Goal: Find specific page/section: Find specific page/section

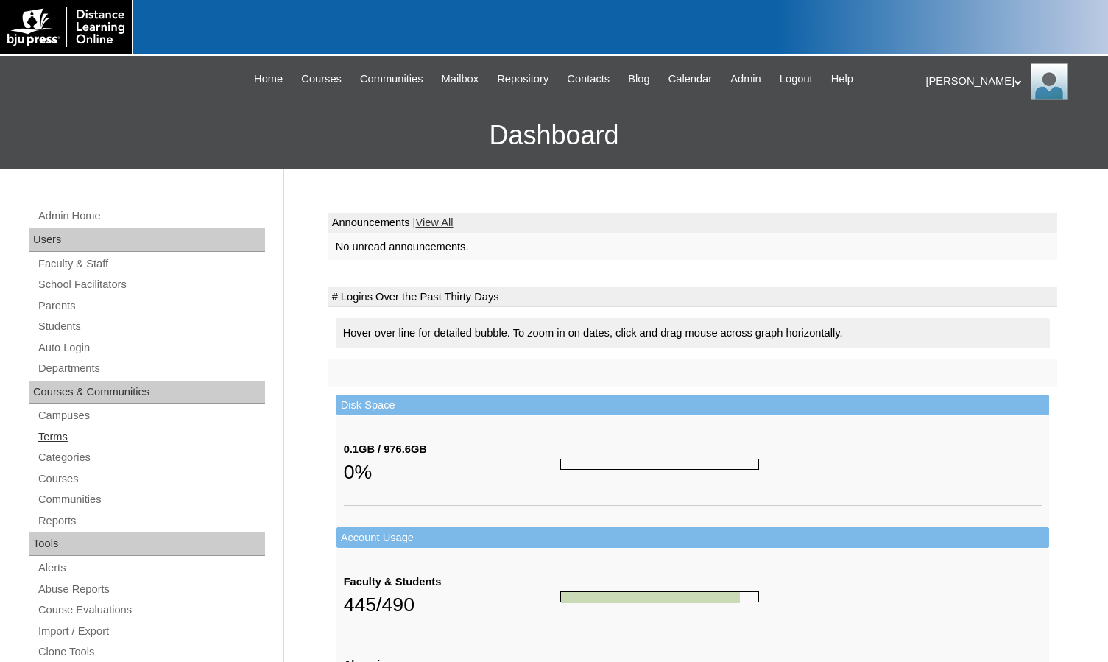
click at [74, 431] on link "Terms" at bounding box center [151, 437] width 228 height 18
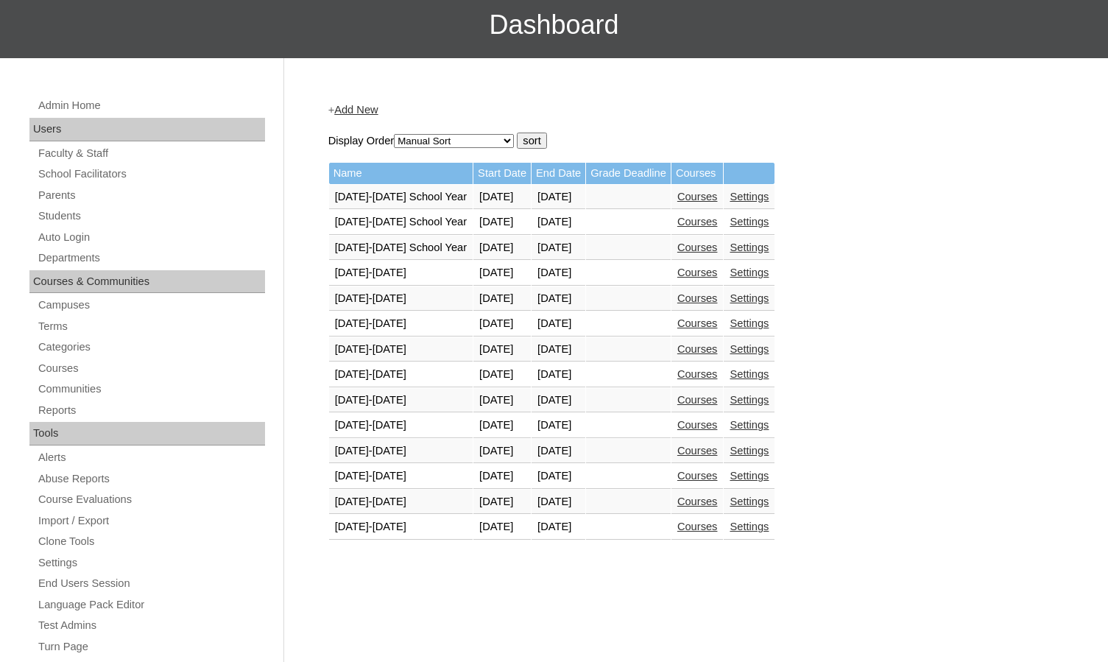
scroll to position [147, 0]
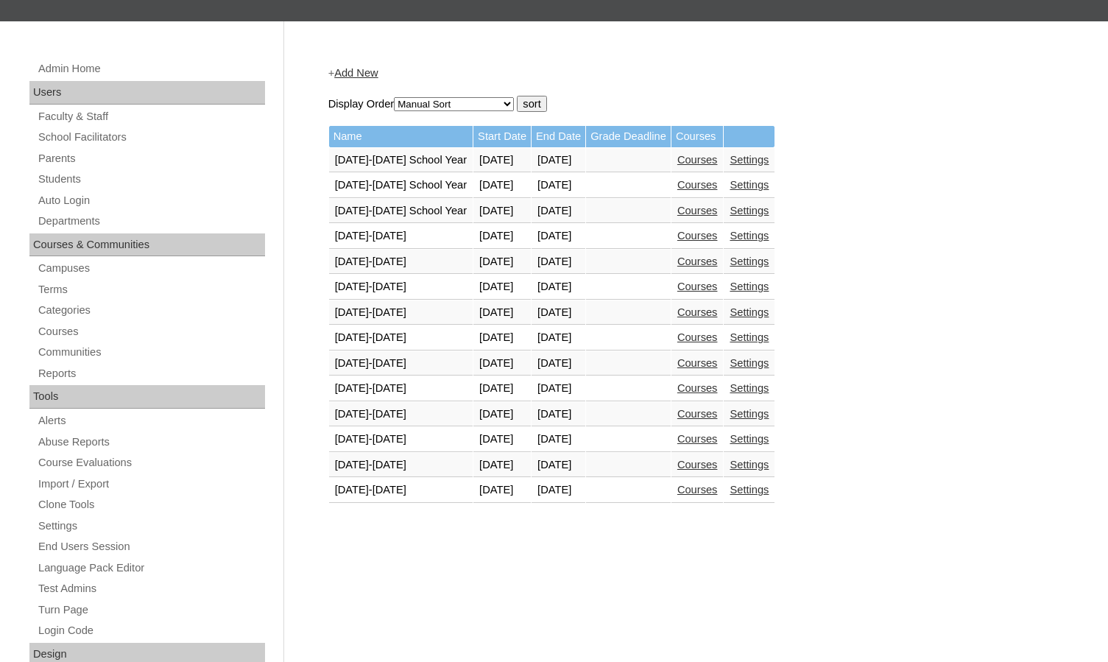
click at [704, 492] on link "Courses" at bounding box center [697, 490] width 40 height 12
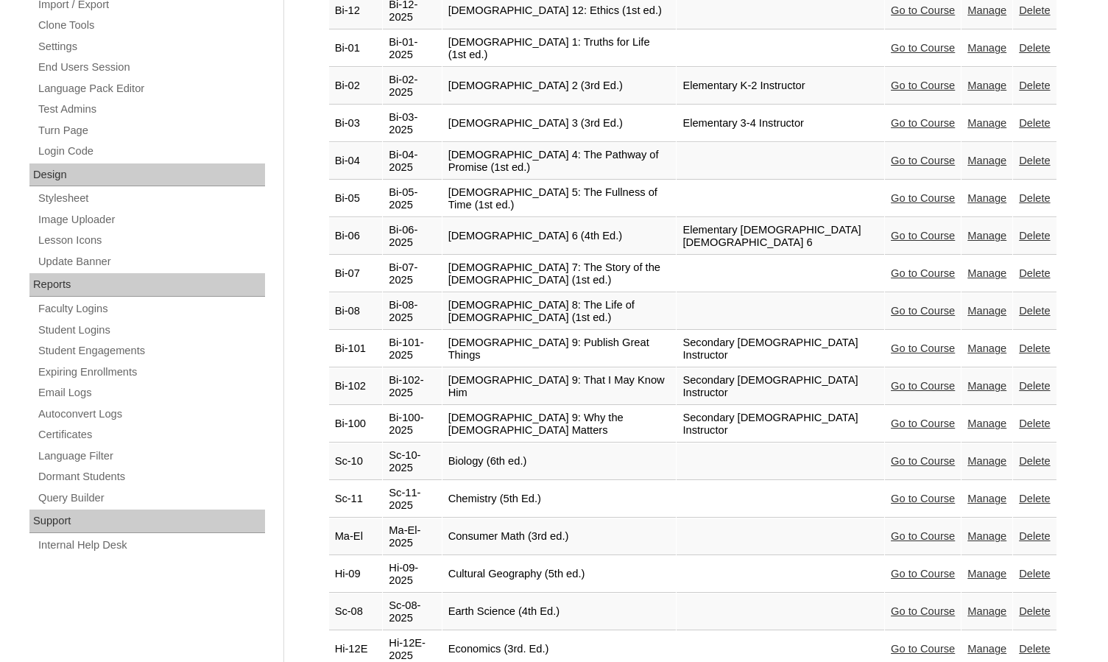
scroll to position [662, 0]
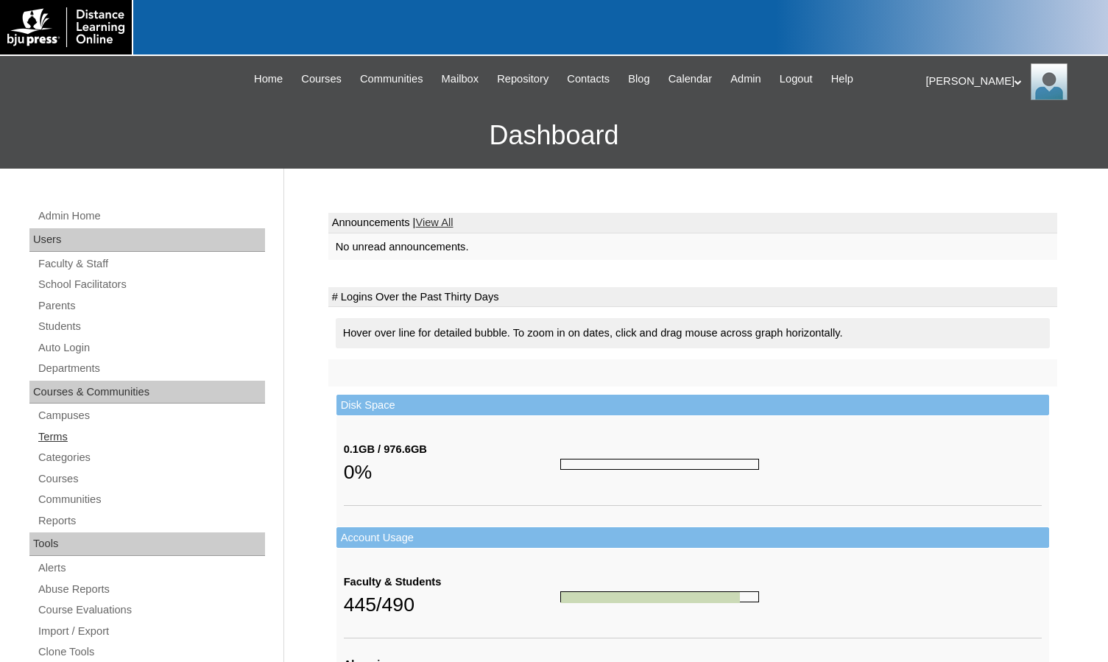
click at [84, 433] on link "Terms" at bounding box center [151, 437] width 228 height 18
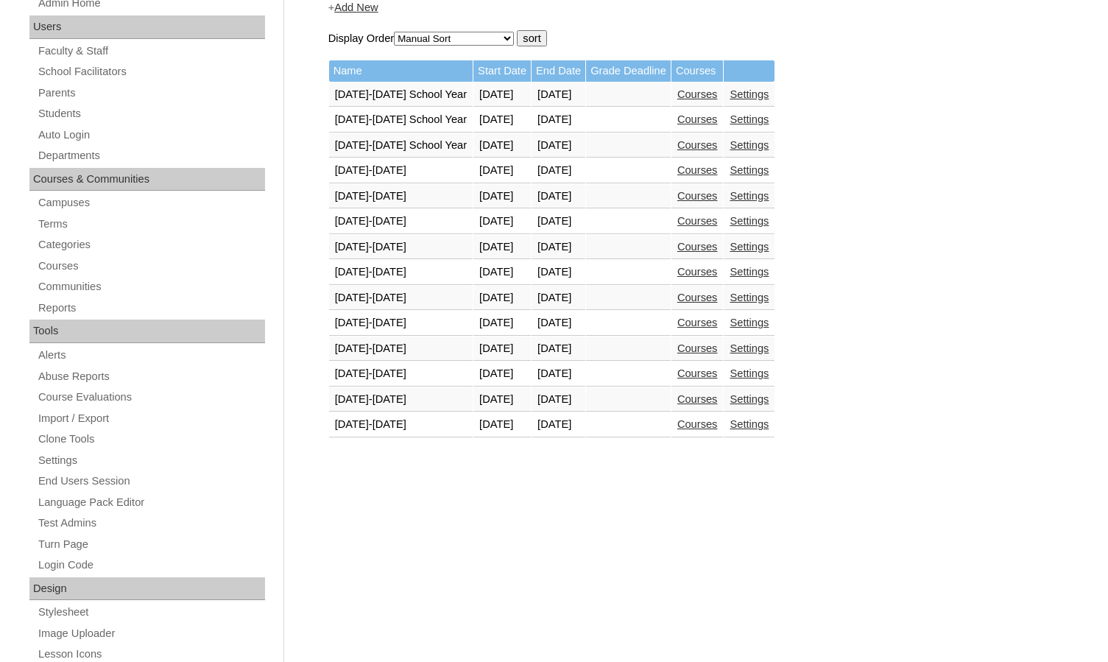
scroll to position [221, 0]
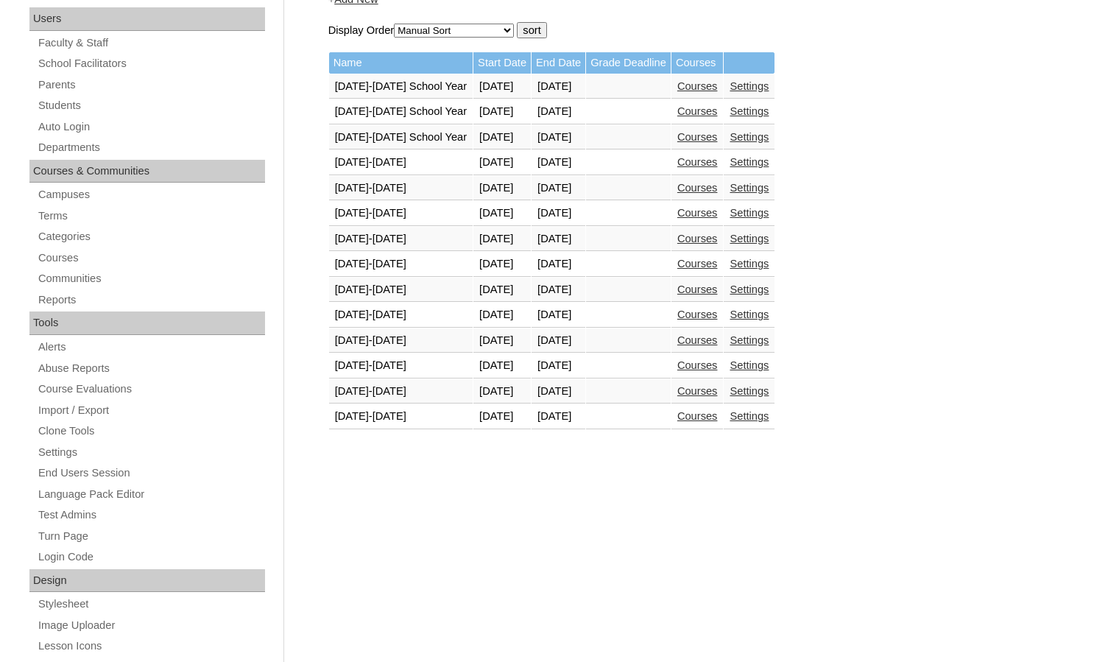
click at [718, 421] on link "Courses" at bounding box center [697, 416] width 40 height 12
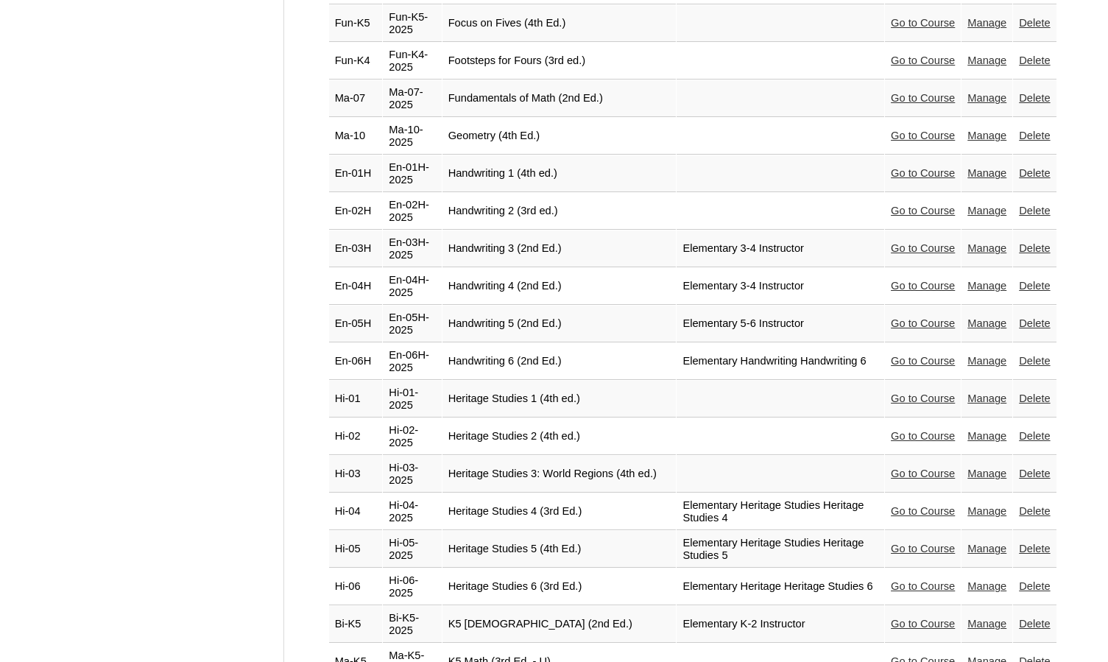
scroll to position [1840, 0]
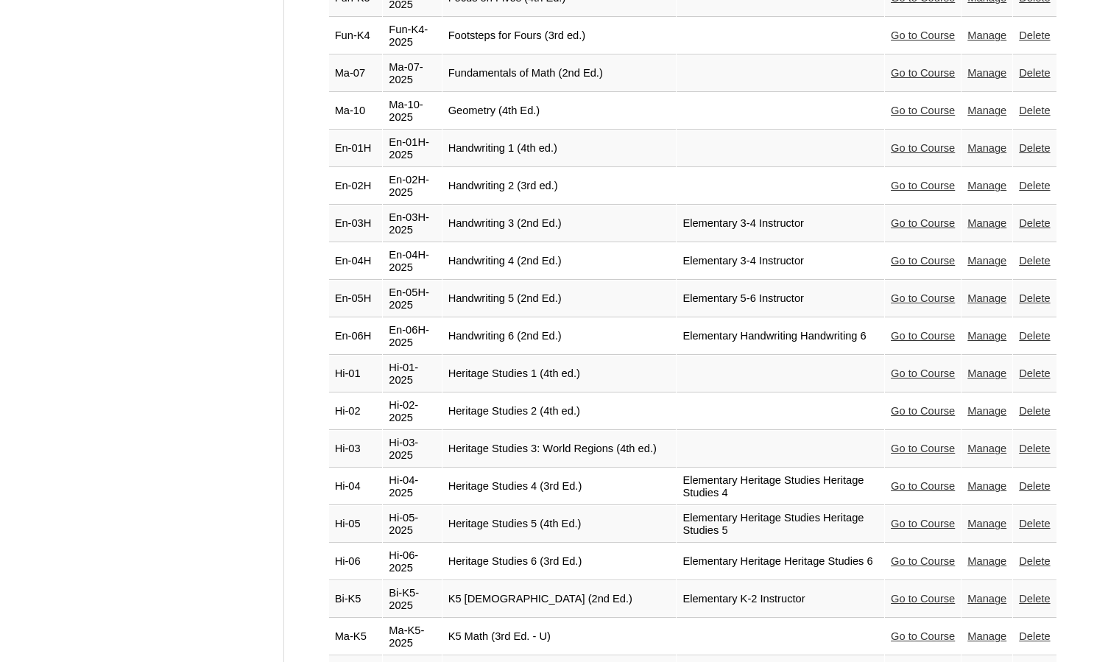
click at [902, 217] on link "Go to Course" at bounding box center [922, 223] width 64 height 12
